Goal: Task Accomplishment & Management: Use online tool/utility

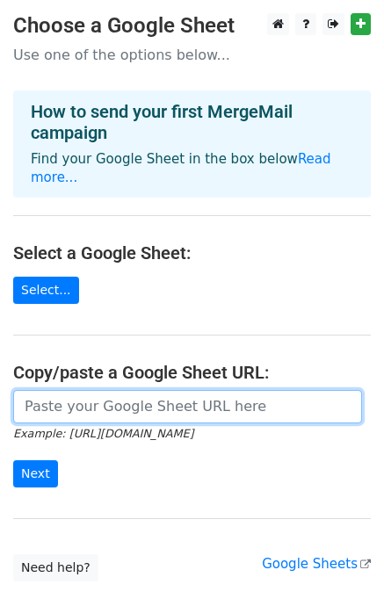
click at [110, 390] on input "url" at bounding box center [187, 406] width 348 height 33
paste input "[URL][DOMAIN_NAME]"
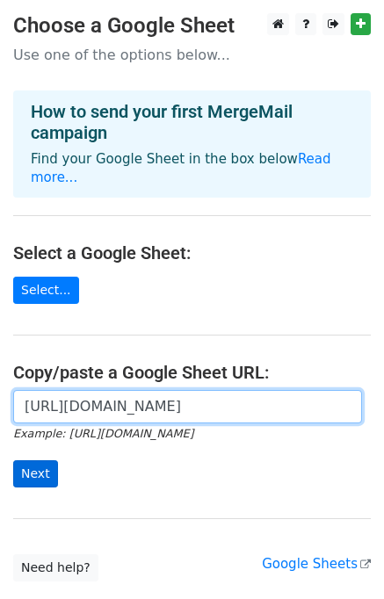
type input "[URL][DOMAIN_NAME]"
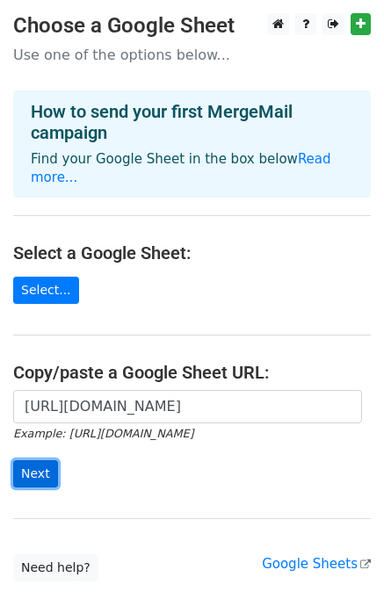
scroll to position [0, 0]
click at [39, 460] on input "Next" at bounding box center [35, 473] width 45 height 27
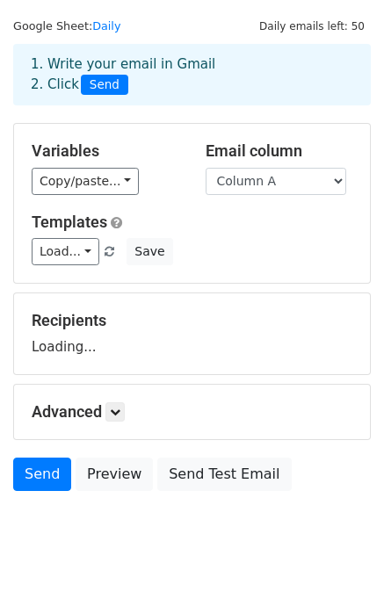
scroll to position [81, 0]
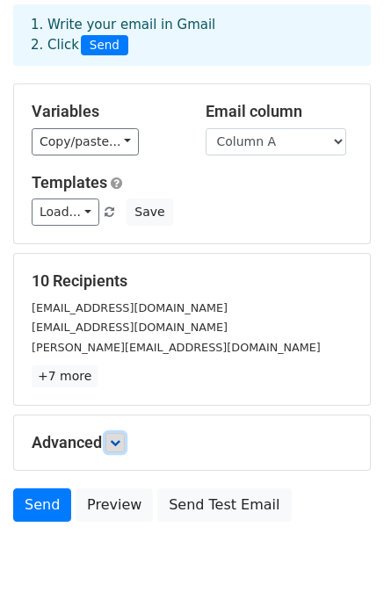
click at [118, 449] on link at bounding box center [114, 442] width 19 height 19
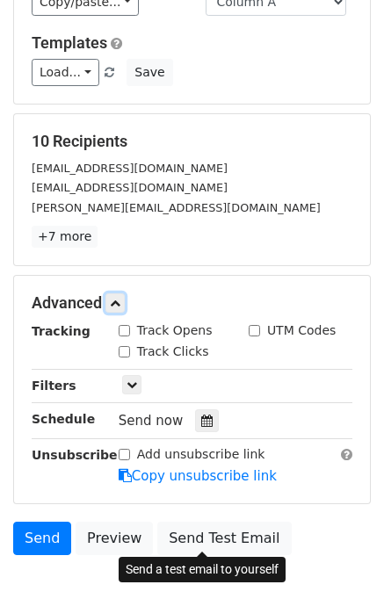
scroll to position [310, 0]
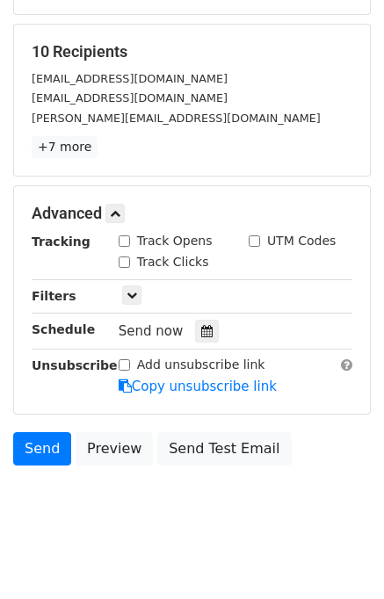
drag, startPoint x: 125, startPoint y: 236, endPoint x: 119, endPoint y: 266, distance: 30.3
click at [125, 237] on input "Track Opens" at bounding box center [123, 240] width 11 height 11
checkbox input "true"
click at [123, 262] on input "Track Clicks" at bounding box center [123, 261] width 11 height 11
checkbox input "true"
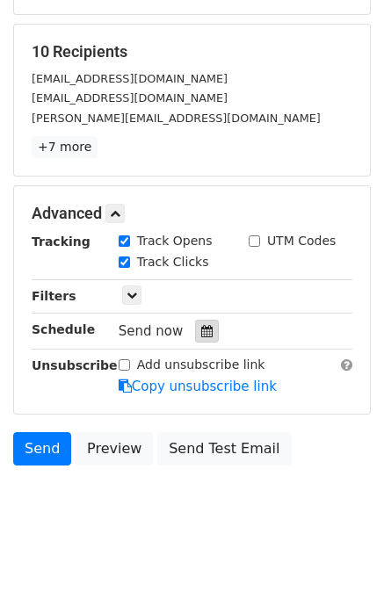
click at [195, 330] on div at bounding box center [207, 330] width 24 height 23
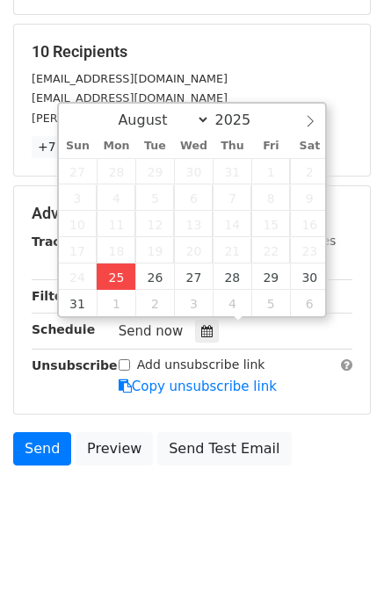
type input "2025-08-25 12:41"
type input "41"
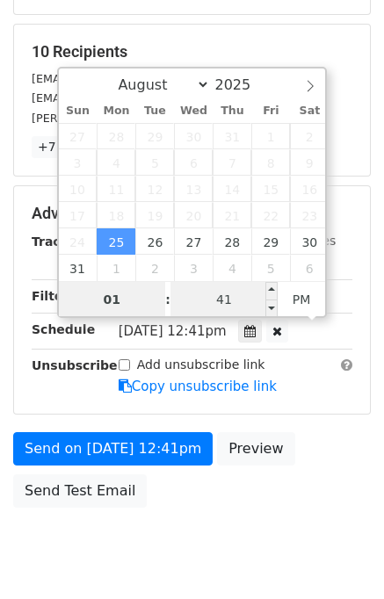
type input "01"
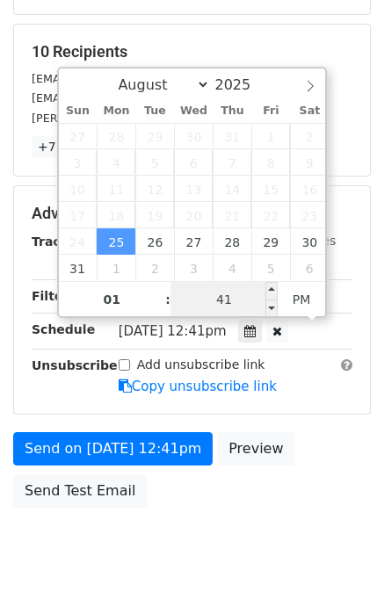
type input "2025-08-25 13:41"
click at [197, 300] on input "41" at bounding box center [223, 299] width 107 height 35
type input "00"
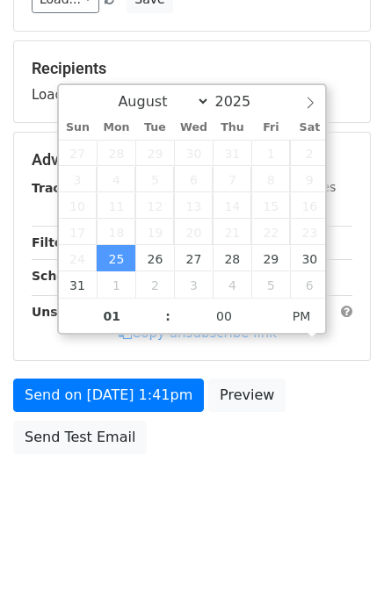
type input "2025-08-25 13:00"
click at [320, 448] on div "Send on Aug 25 at 1:41pm Preview Send Test Email" at bounding box center [192, 420] width 384 height 84
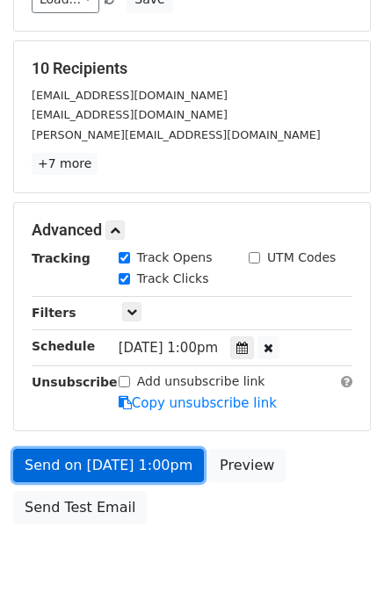
click at [140, 461] on link "Send on Aug 25 at 1:00pm" at bounding box center [108, 464] width 190 height 33
click at [133, 459] on link "Send on Aug 25 at 1:00pm" at bounding box center [108, 464] width 190 height 33
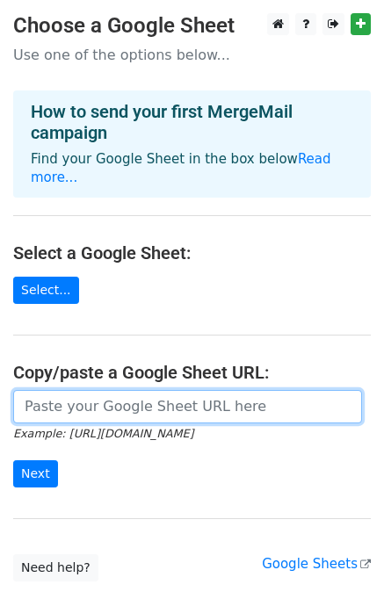
click at [97, 391] on input "url" at bounding box center [187, 406] width 348 height 33
type input "https://docs.google.com/spreadsheets/d/16Jk01izlCppqQfyCtdJuk16FVNEk7oUlKiN_f9n…"
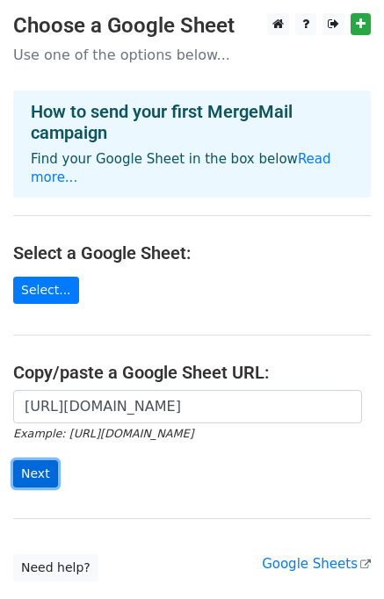
click at [32, 460] on input "Next" at bounding box center [35, 473] width 45 height 27
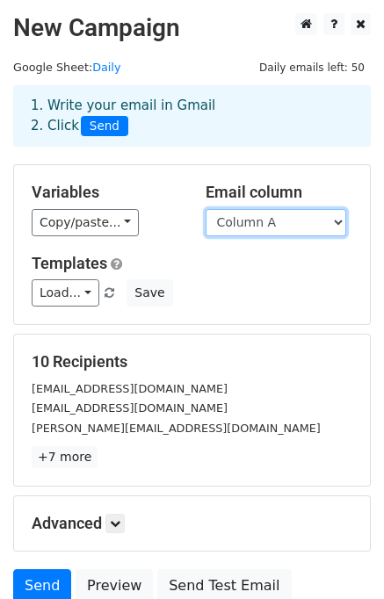
click at [256, 226] on select "Column A Column B Column C" at bounding box center [275, 222] width 140 height 27
select select "Column B"
click at [205, 209] on select "Column A Column B Column C" at bounding box center [275, 222] width 140 height 27
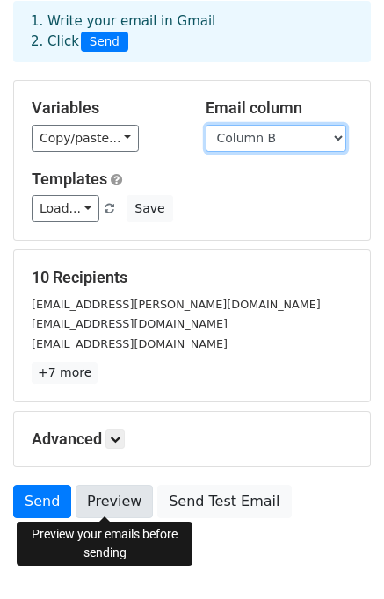
scroll to position [151, 0]
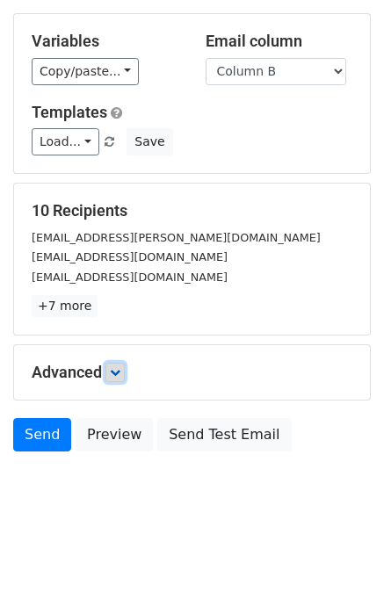
click at [115, 376] on icon at bounding box center [115, 372] width 11 height 11
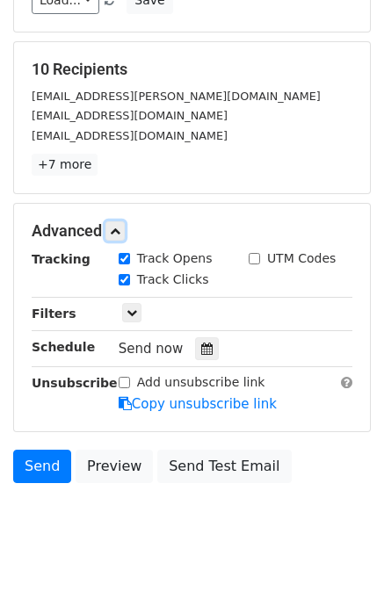
scroll to position [293, 0]
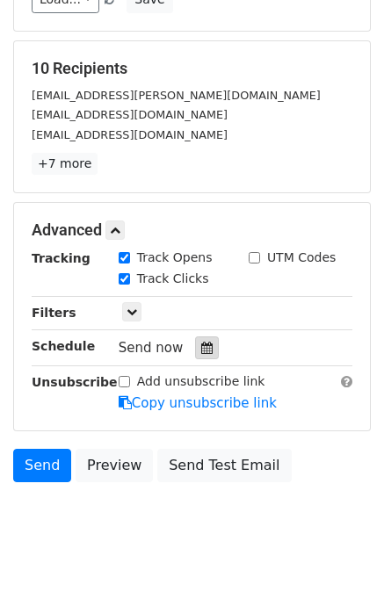
click at [201, 345] on icon at bounding box center [206, 347] width 11 height 12
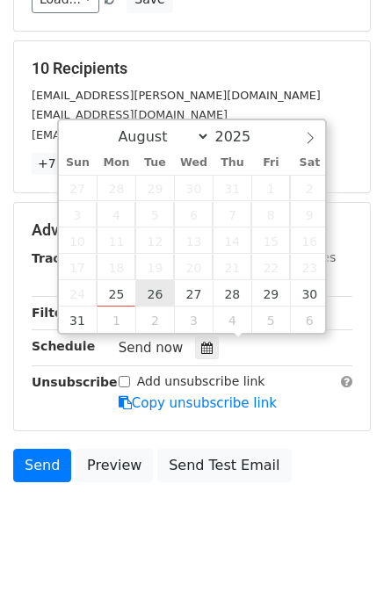
type input "2025-08-26 12:00"
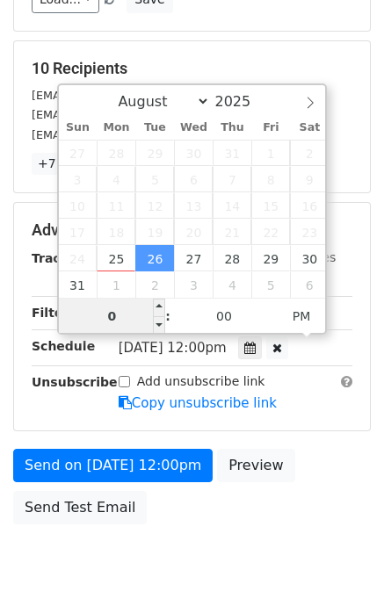
type input "02"
type input "2025-08-26 14:00"
click at [295, 451] on div "Send on Aug 26 at 12:00pm Preview Send Test Email" at bounding box center [192, 490] width 384 height 84
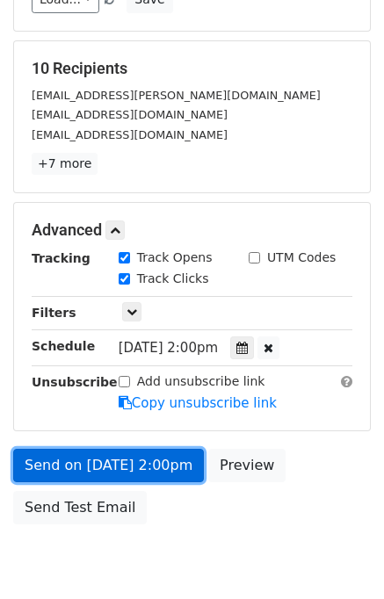
click at [106, 454] on link "Send on Aug 26 at 2:00pm" at bounding box center [108, 464] width 190 height 33
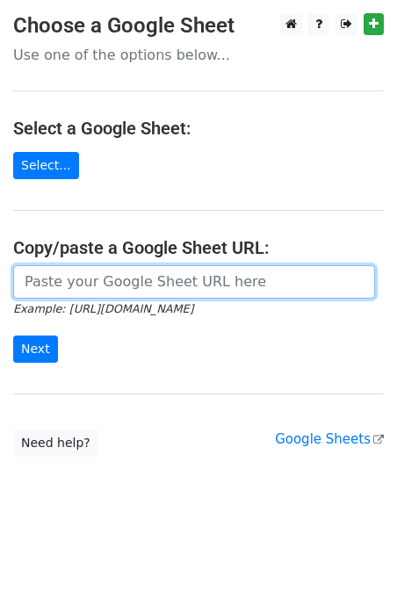
click at [87, 286] on input "url" at bounding box center [194, 281] width 362 height 33
type input "https://docs.google.com/spreadsheets/d/16Jk01izlCppqQfyCtdJuk16FVNEk7oUlKiN_f9n…"
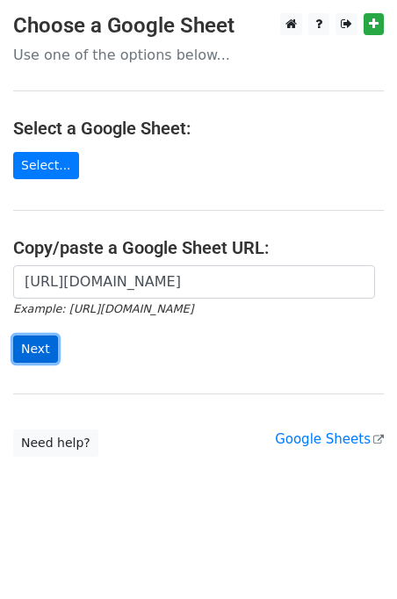
click at [36, 335] on input "Next" at bounding box center [35, 348] width 45 height 27
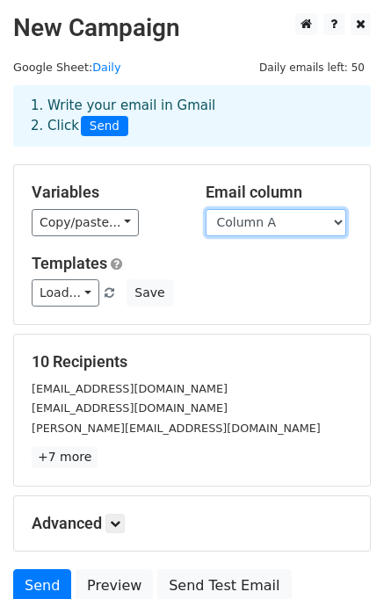
click at [270, 229] on select "Column A Column B Column C" at bounding box center [275, 222] width 140 height 27
select select "Column C"
click at [205, 209] on select "Column A Column B Column C" at bounding box center [275, 222] width 140 height 27
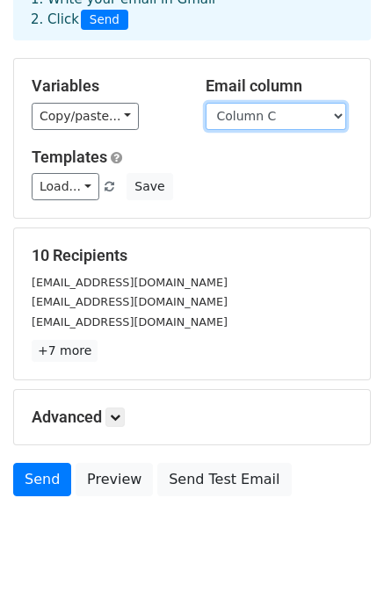
scroll to position [151, 0]
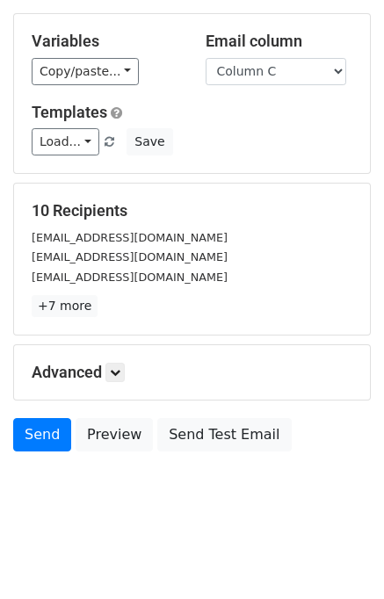
click at [131, 363] on h5 "Advanced" at bounding box center [192, 371] width 320 height 19
click at [124, 368] on link at bounding box center [114, 371] width 19 height 19
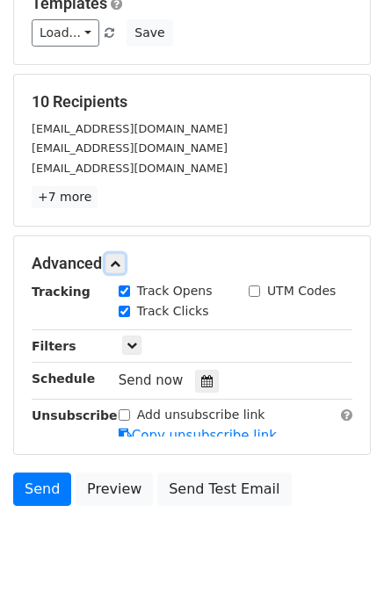
scroll to position [319, 0]
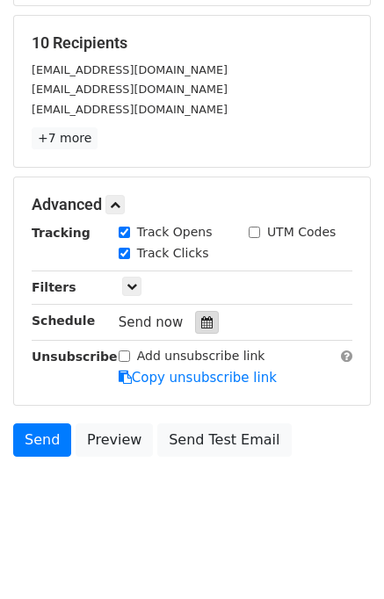
click at [201, 319] on icon at bounding box center [206, 322] width 11 height 12
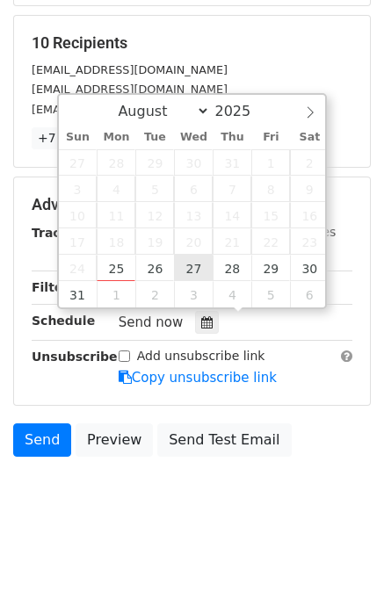
type input "2025-08-27 12:00"
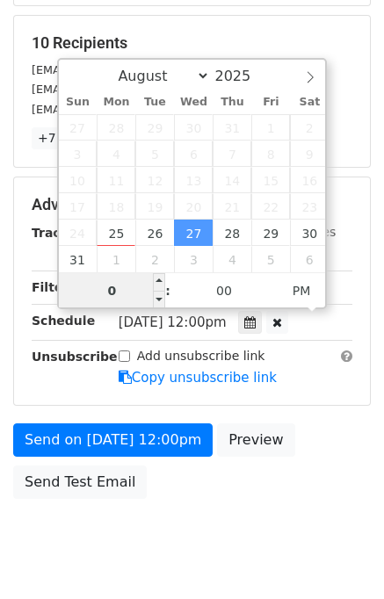
type input "03"
type input "2025-08-27 15:00"
click at [349, 497] on div "Send on Aug 27 at 12:00pm Preview Send Test Email" at bounding box center [192, 465] width 384 height 84
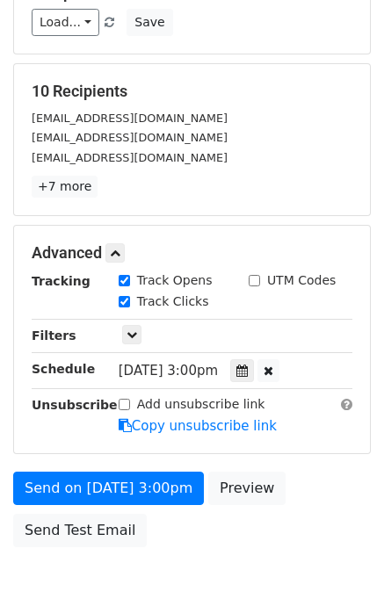
scroll to position [293, 0]
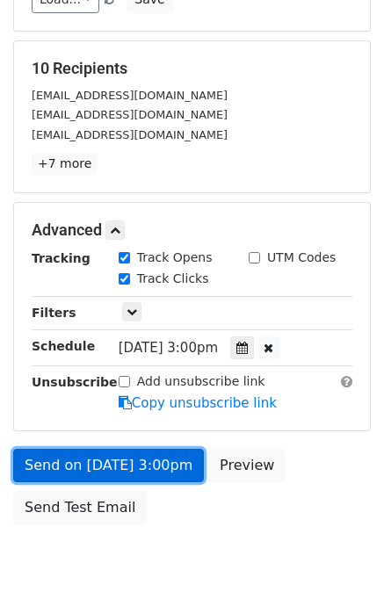
click at [91, 463] on link "Send on Aug 27 at 3:00pm" at bounding box center [108, 464] width 190 height 33
click at [88, 454] on link "Send on Aug 27 at 3:00pm" at bounding box center [108, 464] width 190 height 33
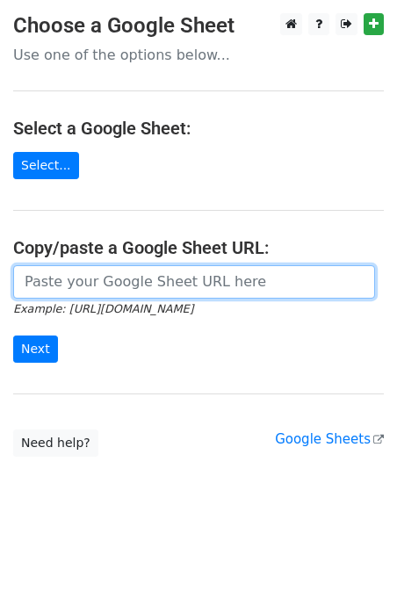
click at [97, 278] on input "url" at bounding box center [194, 281] width 362 height 33
type input "https://docs.google.com/spreadsheets/d/16Jk01izlCppqQfyCtdJuk16FVNEk7oUlKiN_f9n…"
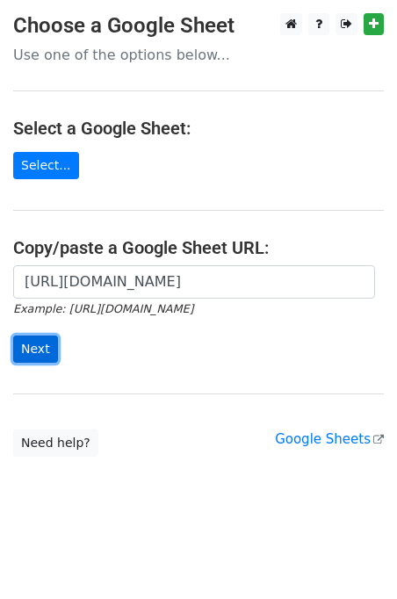
click at [25, 348] on input "Next" at bounding box center [35, 348] width 45 height 27
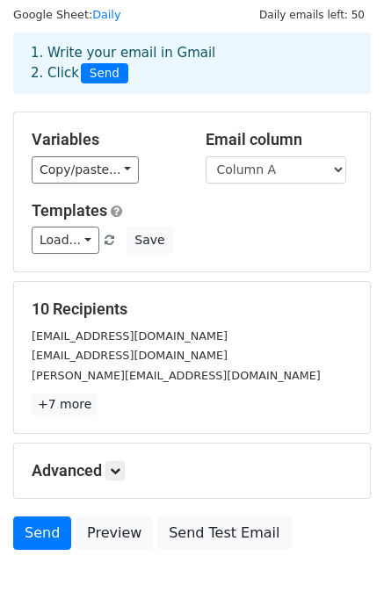
scroll to position [151, 0]
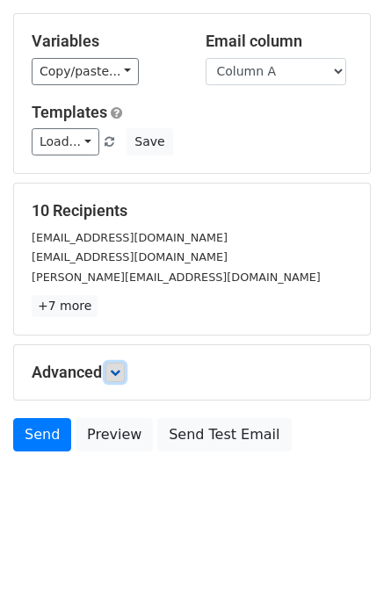
click at [118, 369] on icon at bounding box center [115, 372] width 11 height 11
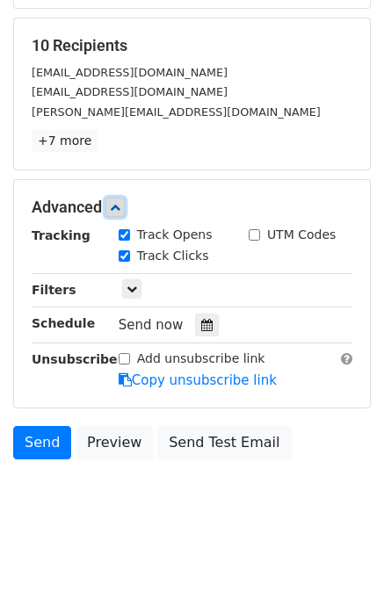
scroll to position [321, 0]
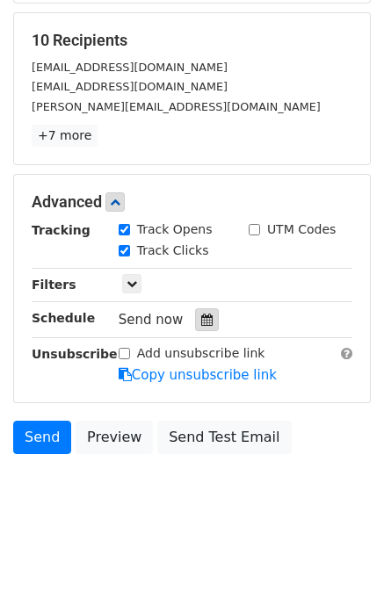
click at [201, 313] on icon at bounding box center [206, 319] width 11 height 12
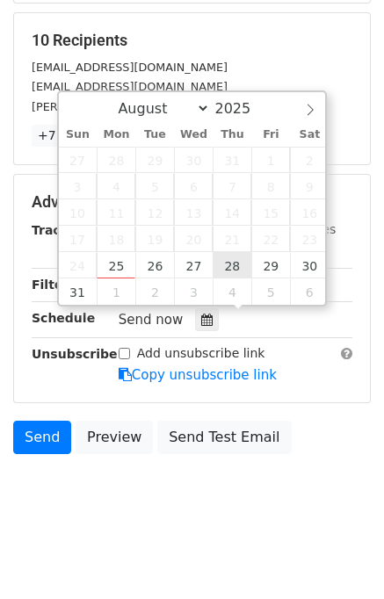
type input "2025-08-28 12:00"
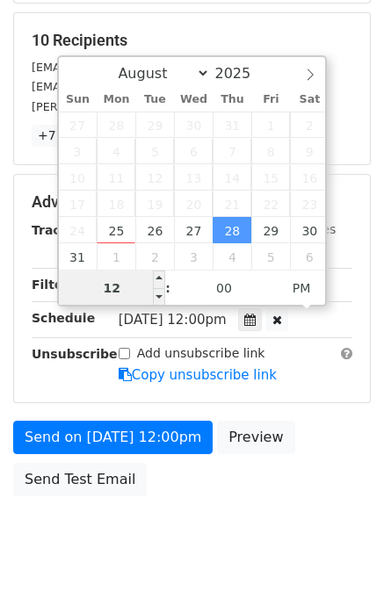
scroll to position [293, 0]
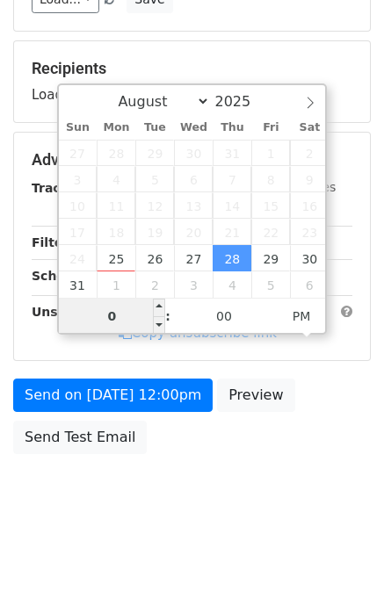
type input "04"
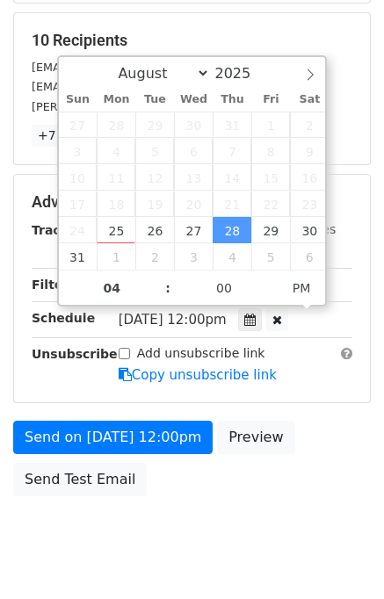
type input "2025-08-28 16:00"
click at [330, 420] on div "Send on Aug 28 at 12:00pm Preview Send Test Email" at bounding box center [192, 462] width 384 height 84
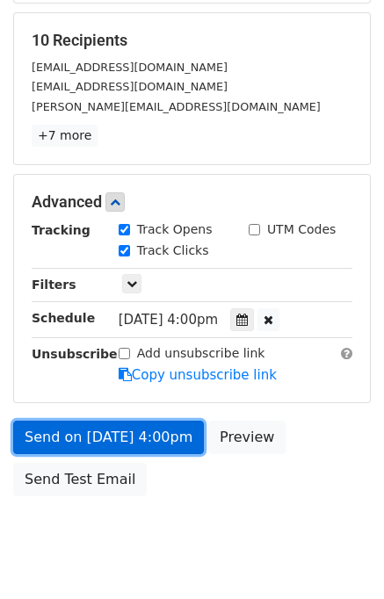
click at [116, 435] on link "Send on Aug 28 at 4:00pm" at bounding box center [108, 436] width 190 height 33
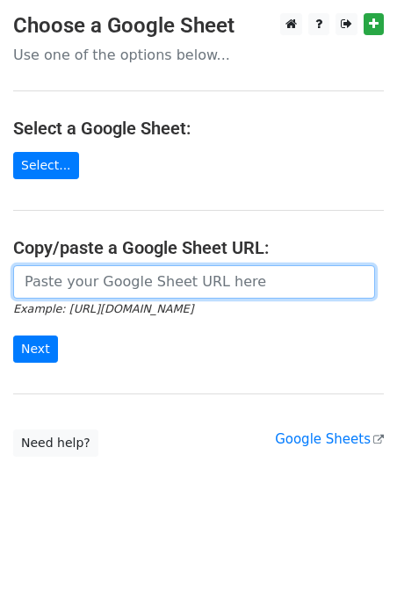
click at [105, 285] on input "url" at bounding box center [194, 281] width 362 height 33
type input "https://docs.google.com/spreadsheets/d/16Jk01izlCppqQfyCtdJuk16FVNEk7oUlKiN_f9n…"
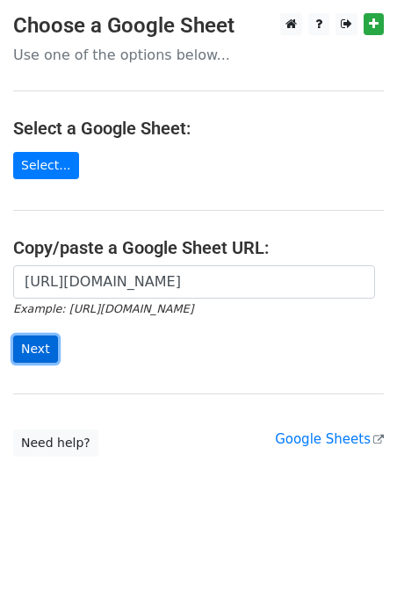
click at [41, 337] on input "Next" at bounding box center [35, 348] width 45 height 27
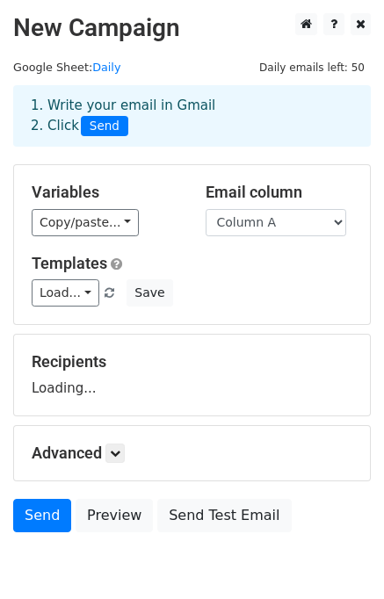
scroll to position [81, 0]
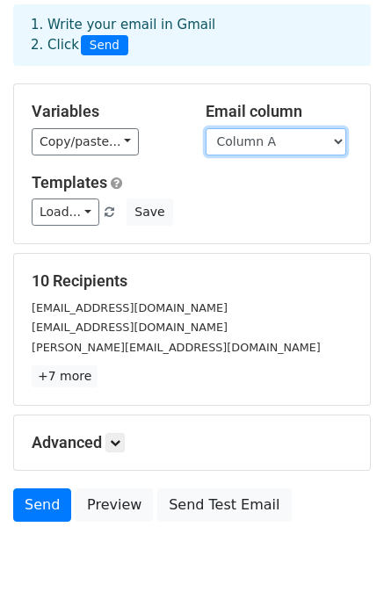
click at [279, 145] on select "Column A Column B Column C" at bounding box center [275, 141] width 140 height 27
select select "Column B"
click at [205, 128] on select "Column A Column B Column C" at bounding box center [275, 141] width 140 height 27
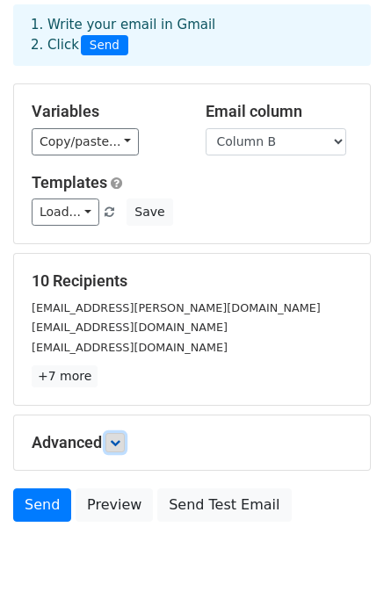
click at [121, 448] on link at bounding box center [114, 442] width 19 height 19
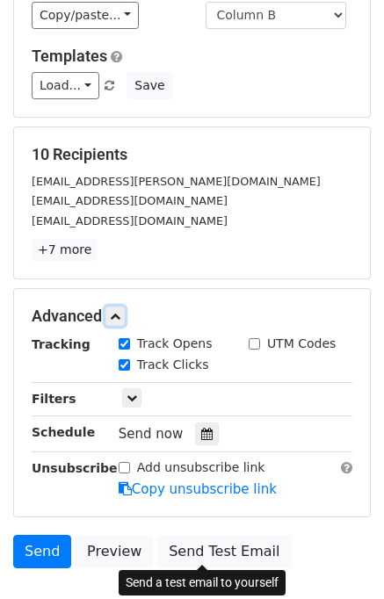
scroll to position [321, 0]
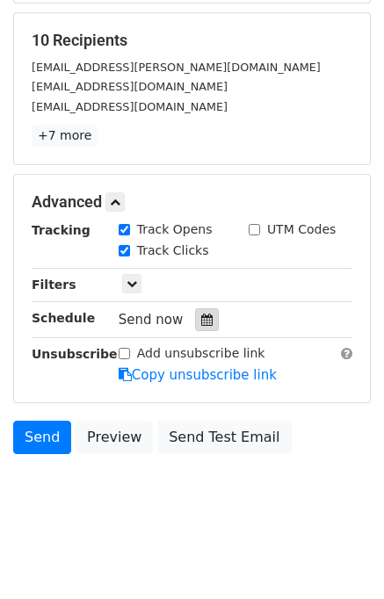
click at [201, 320] on icon at bounding box center [206, 319] width 11 height 12
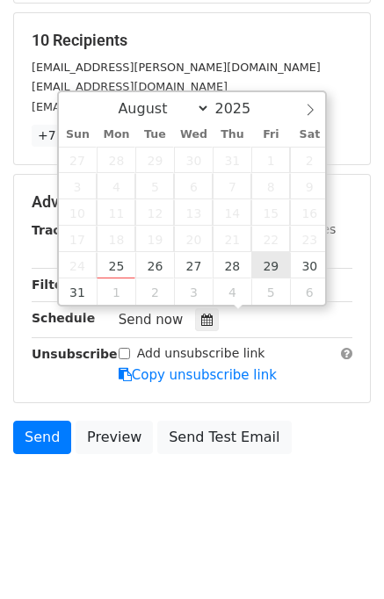
type input "2025-08-29 12:00"
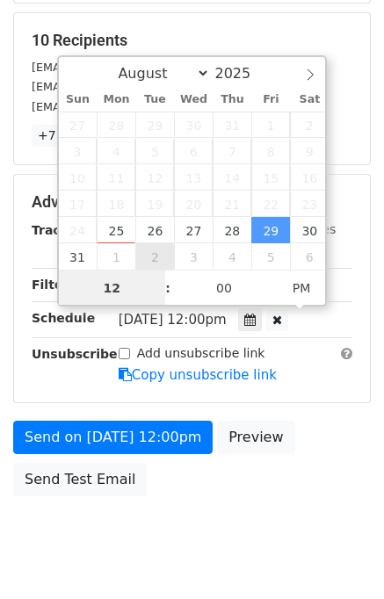
scroll to position [293, 0]
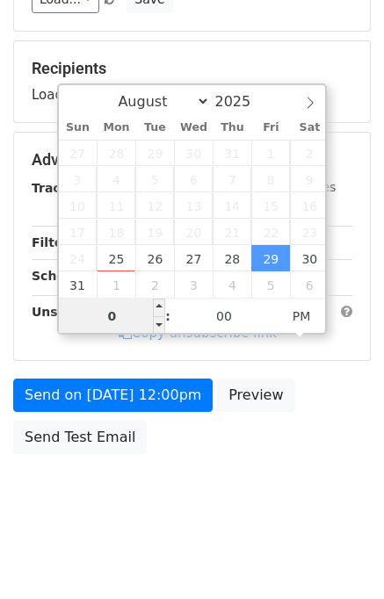
type input "05"
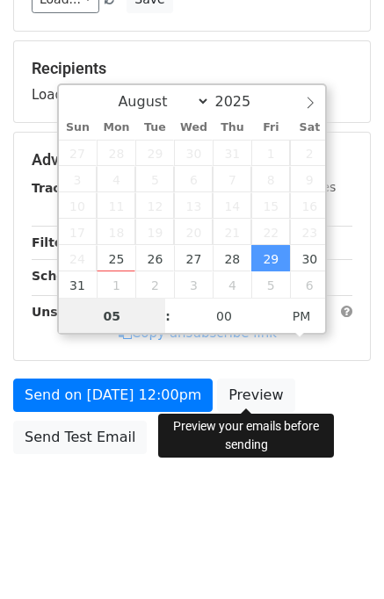
scroll to position [321, 0]
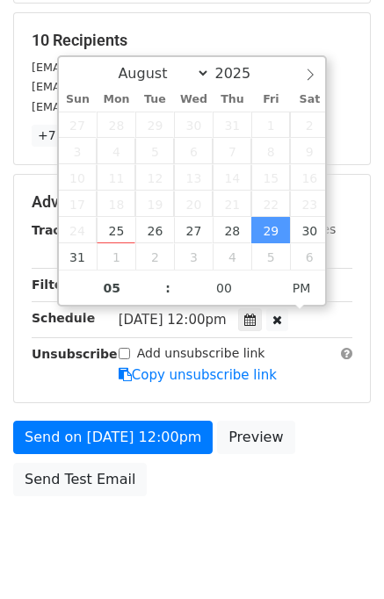
type input "2025-08-29 17:00"
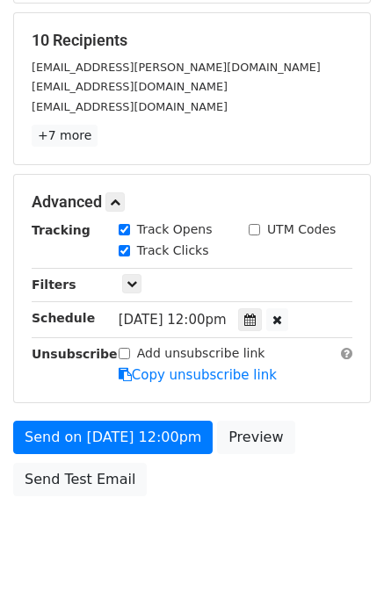
click at [319, 458] on div "Send on Aug 29 at 12:00pm Preview Send Test Email" at bounding box center [192, 462] width 384 height 84
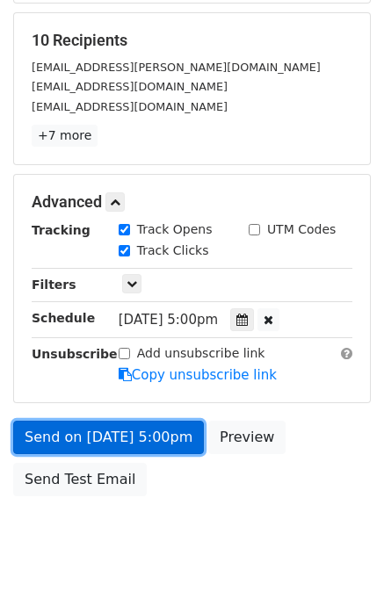
click at [126, 426] on link "Send on Aug 29 at 5:00pm" at bounding box center [108, 436] width 190 height 33
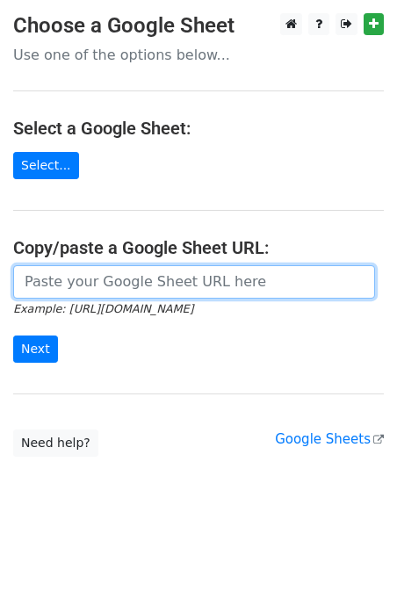
click at [119, 284] on input "url" at bounding box center [194, 281] width 362 height 33
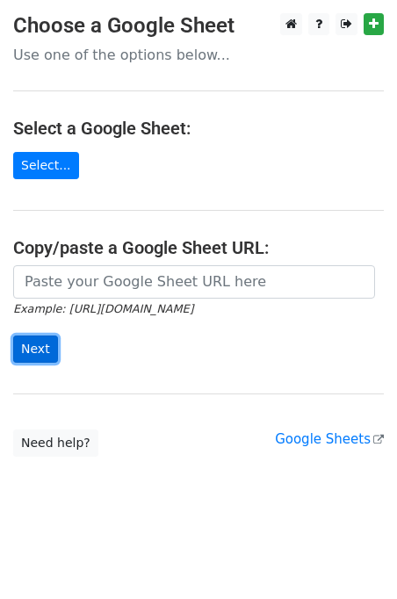
click at [32, 348] on input "Next" at bounding box center [35, 348] width 45 height 27
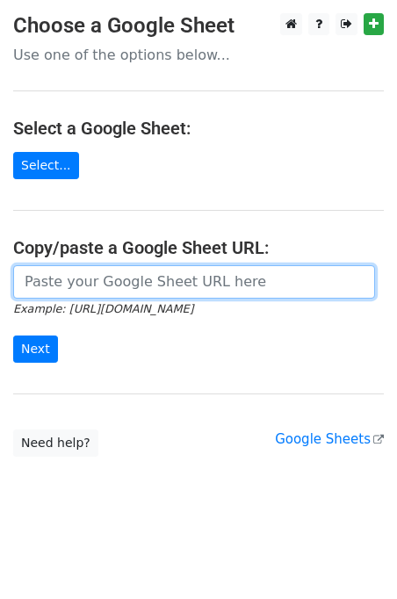
click at [116, 286] on input "url" at bounding box center [194, 281] width 362 height 33
type input "[URL][DOMAIN_NAME]"
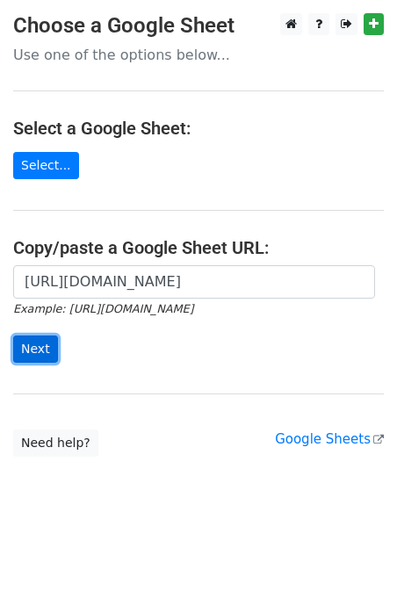
click at [31, 349] on input "Next" at bounding box center [35, 348] width 45 height 27
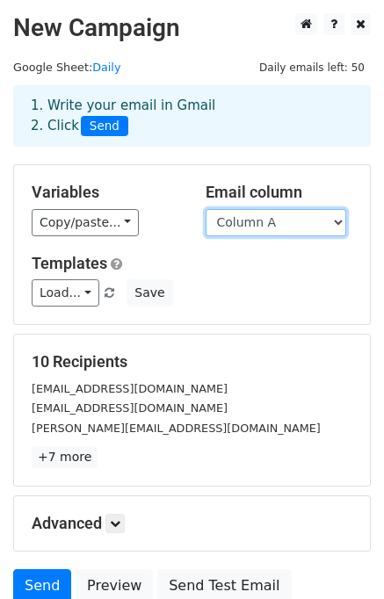
click at [293, 225] on select "Column A Column B Column C" at bounding box center [275, 222] width 140 height 27
select select "Column C"
click at [205, 209] on select "Column A Column B Column C" at bounding box center [275, 222] width 140 height 27
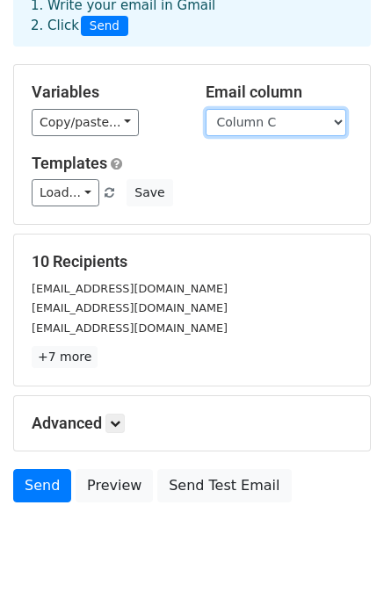
scroll to position [151, 0]
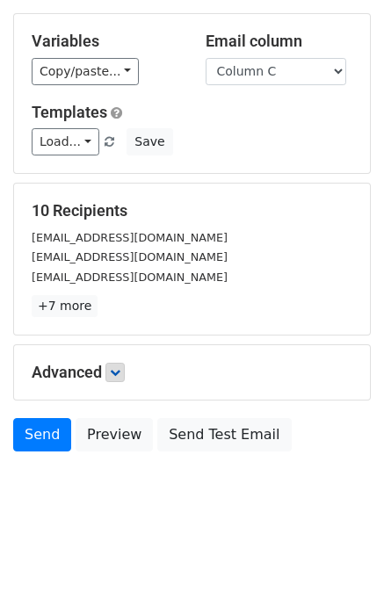
click at [126, 369] on h5 "Advanced" at bounding box center [192, 371] width 320 height 19
click at [119, 377] on link at bounding box center [114, 371] width 19 height 19
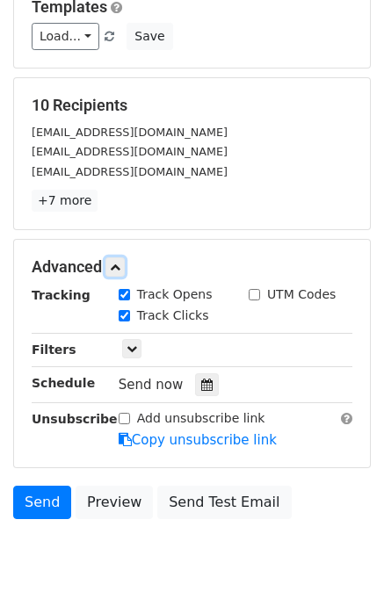
scroll to position [321, 0]
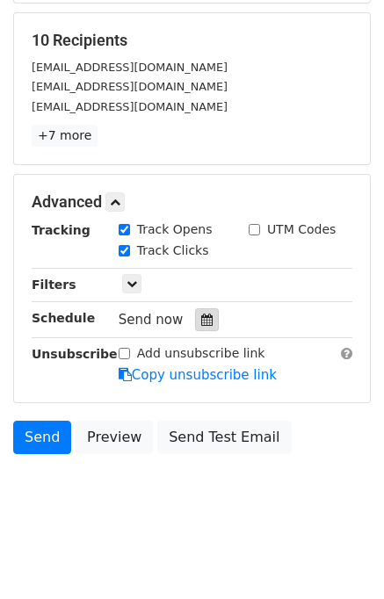
click at [201, 319] on icon at bounding box center [206, 319] width 11 height 12
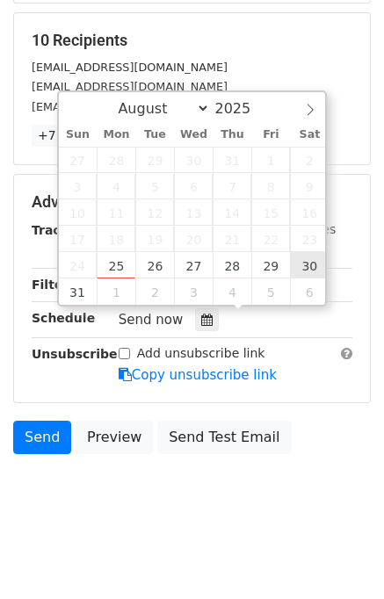
type input "[DATE] 12:00"
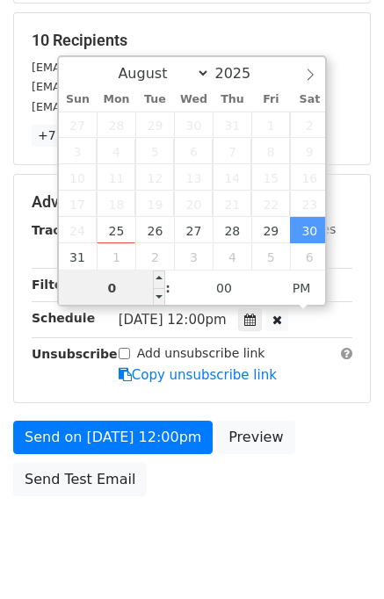
type input "06"
type input "[DATE] 18:00"
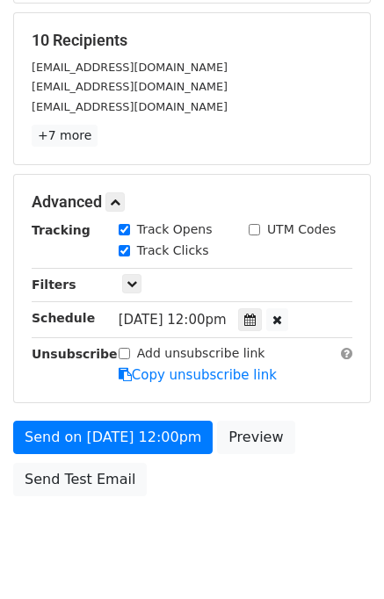
click at [331, 466] on div "Send on [DATE] 12:00pm Preview Send Test Email" at bounding box center [192, 462] width 384 height 84
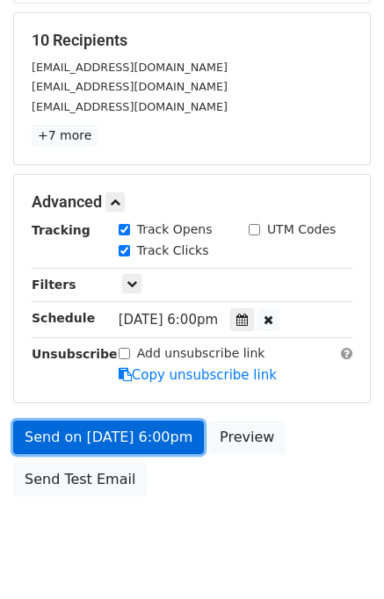
click at [165, 433] on link "Send on [DATE] 6:00pm" at bounding box center [108, 436] width 190 height 33
